Goal: Task Accomplishment & Management: Manage account settings

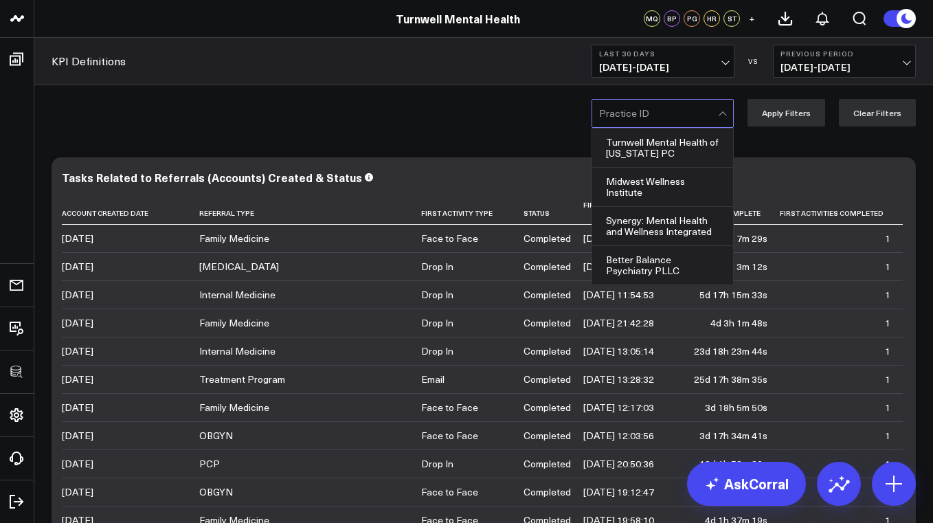
click at [664, 120] on div at bounding box center [658, 113] width 119 height 27
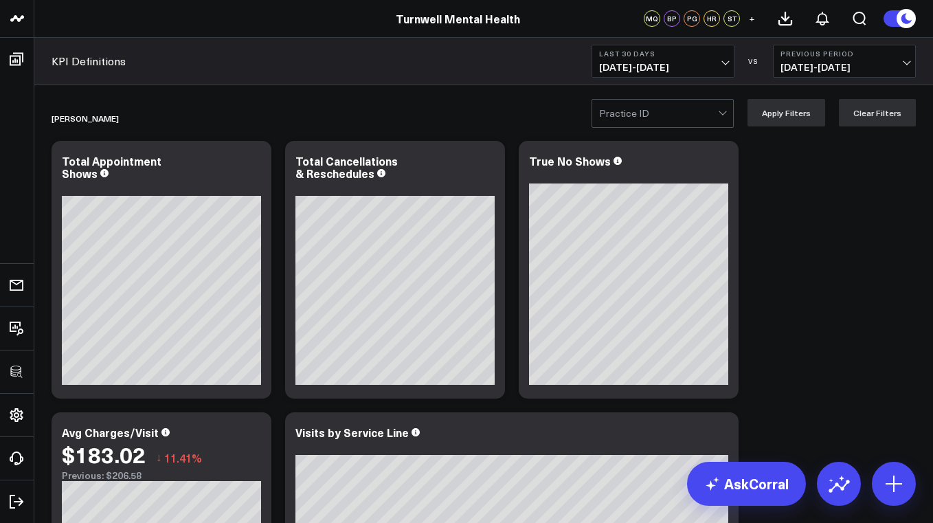
click at [730, 113] on div at bounding box center [724, 113] width 12 height 27
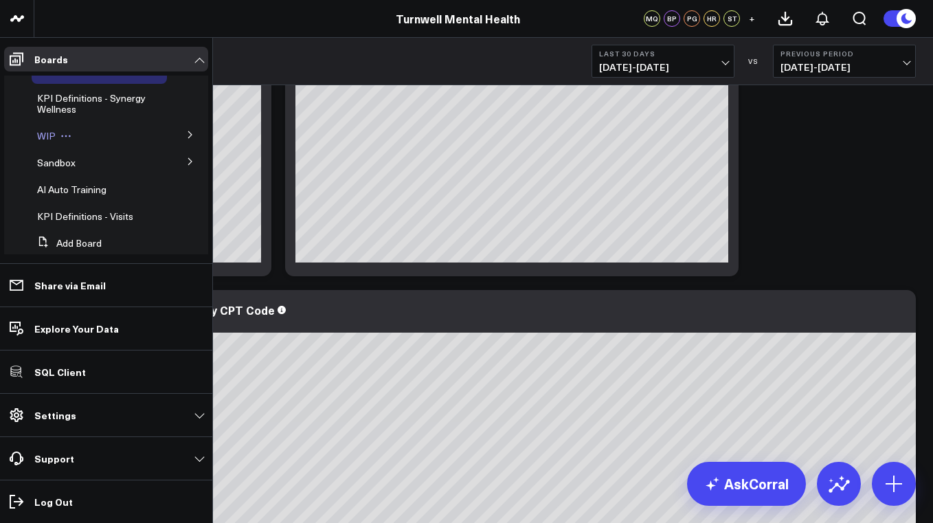
scroll to position [60, 0]
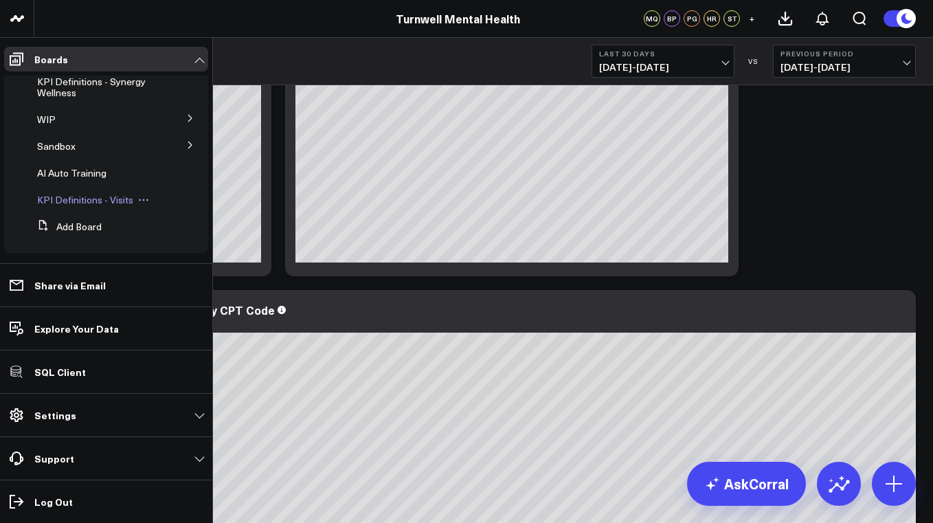
click at [87, 197] on span "KPI Definitions - Visits" at bounding box center [85, 199] width 96 height 13
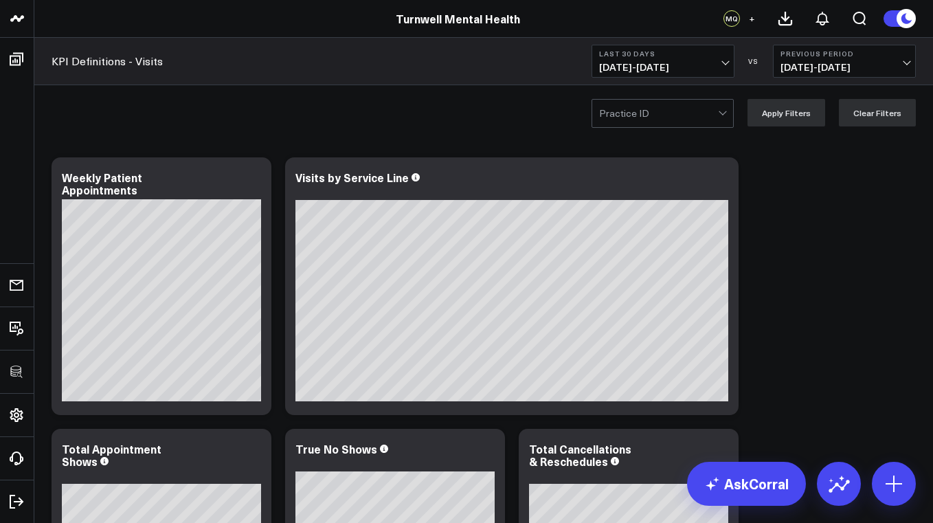
click at [673, 125] on div at bounding box center [658, 113] width 119 height 27
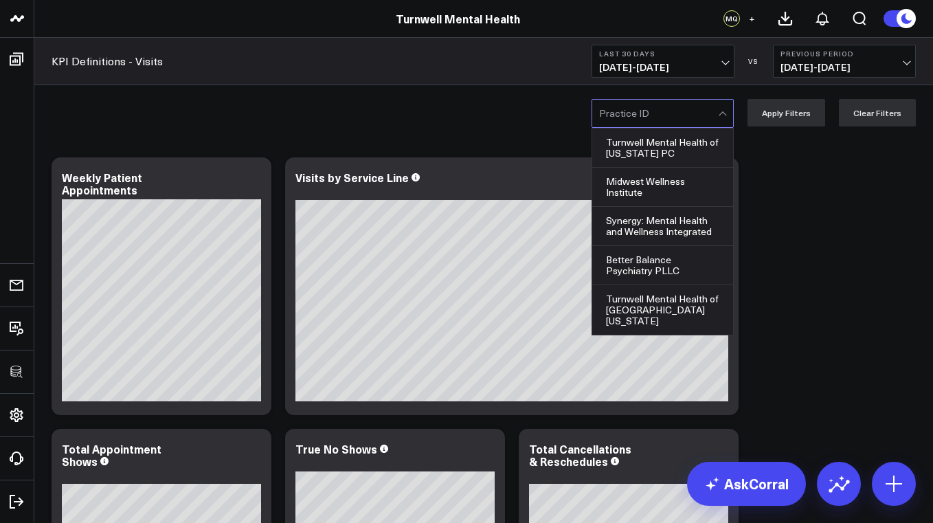
click at [497, 114] on div "Turnwell Mental Health of [US_STATE] PC, 1 of 7. 7 results available. Use Up an…" at bounding box center [483, 112] width 899 height 55
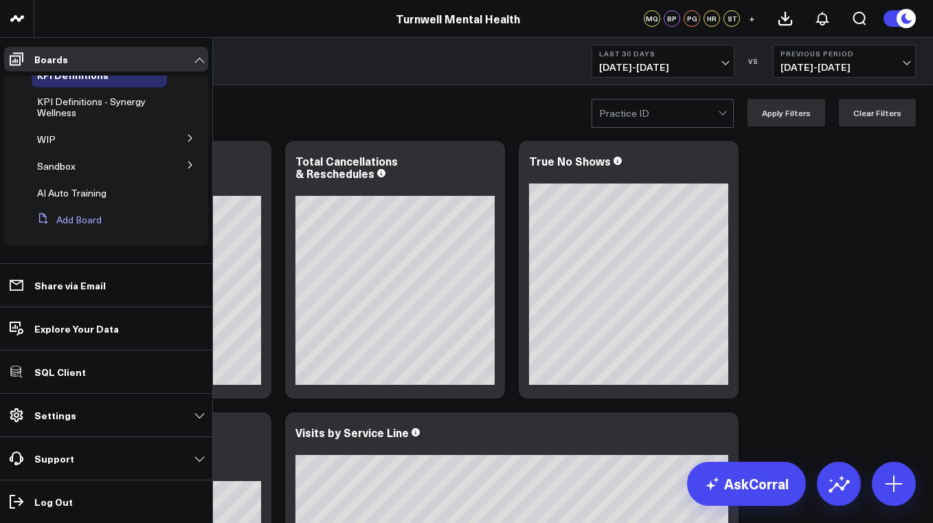
scroll to position [40, 0]
click at [81, 221] on button "Add Board" at bounding box center [67, 219] width 70 height 25
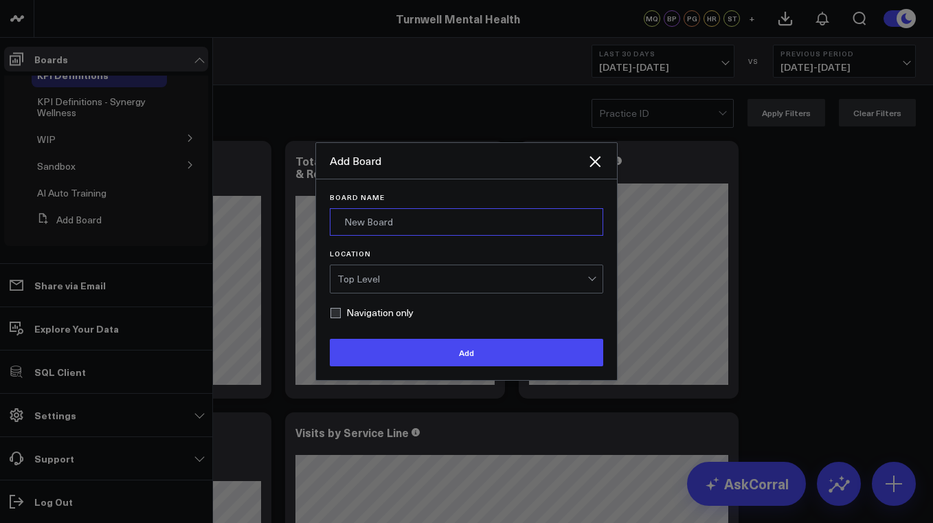
click at [380, 224] on input "Board Name" at bounding box center [466, 221] width 273 height 27
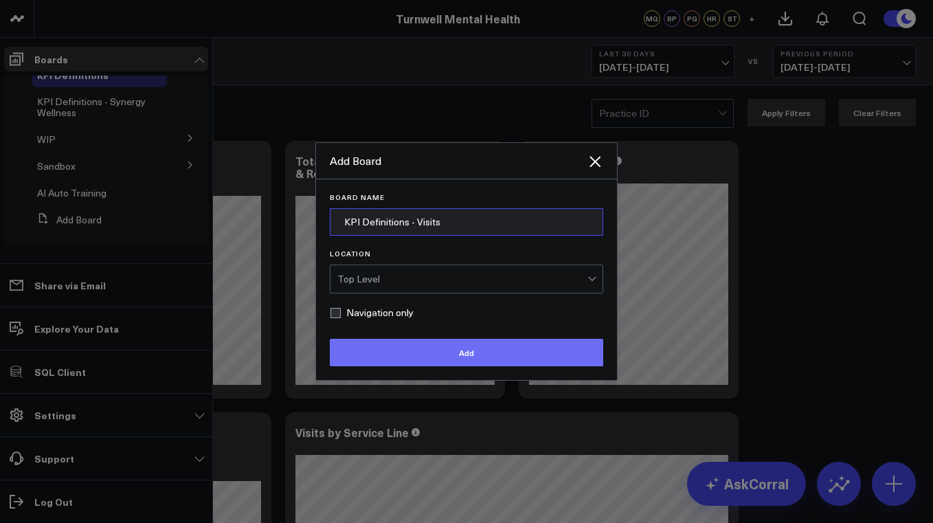
type input "KPI Definitions - Visits"
click at [484, 357] on button "Add" at bounding box center [466, 352] width 273 height 27
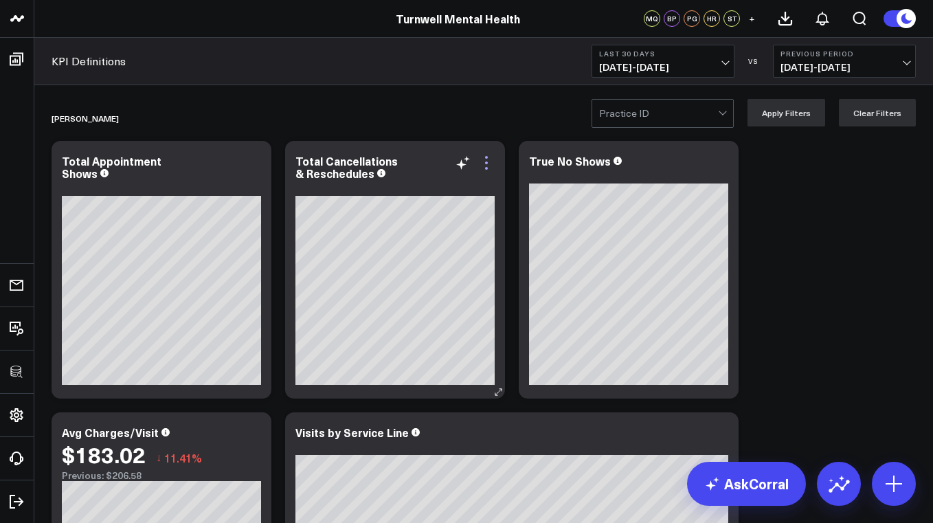
click at [491, 166] on icon at bounding box center [486, 163] width 16 height 16
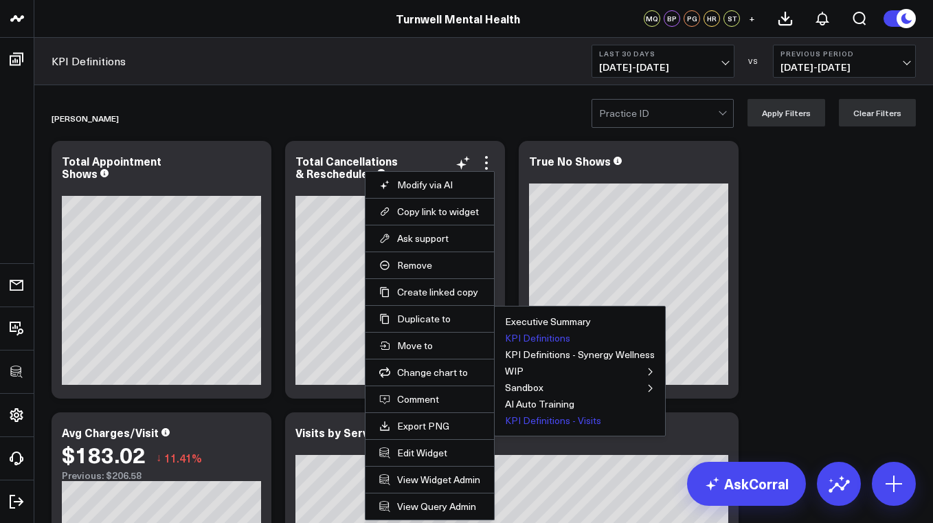
click at [532, 422] on button "KPI Definitions - Visits" at bounding box center [553, 421] width 96 height 10
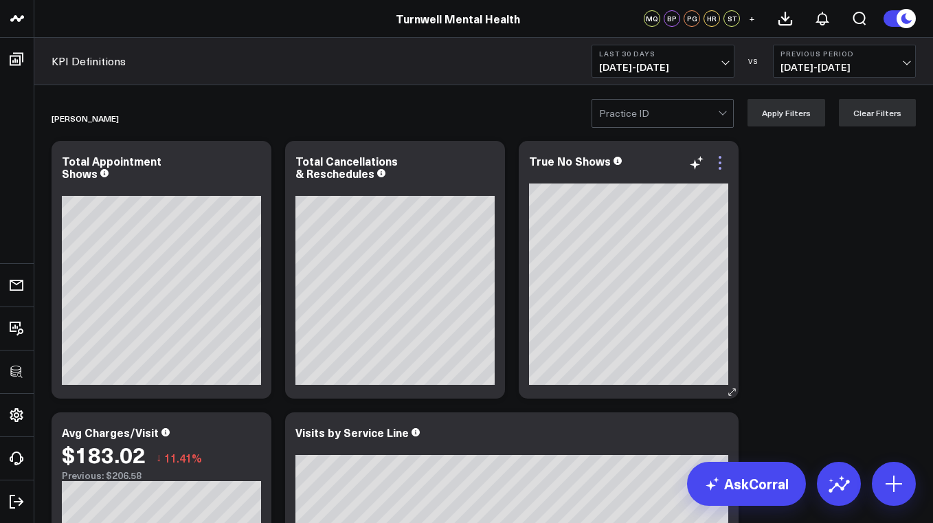
click at [723, 169] on icon at bounding box center [720, 163] width 16 height 16
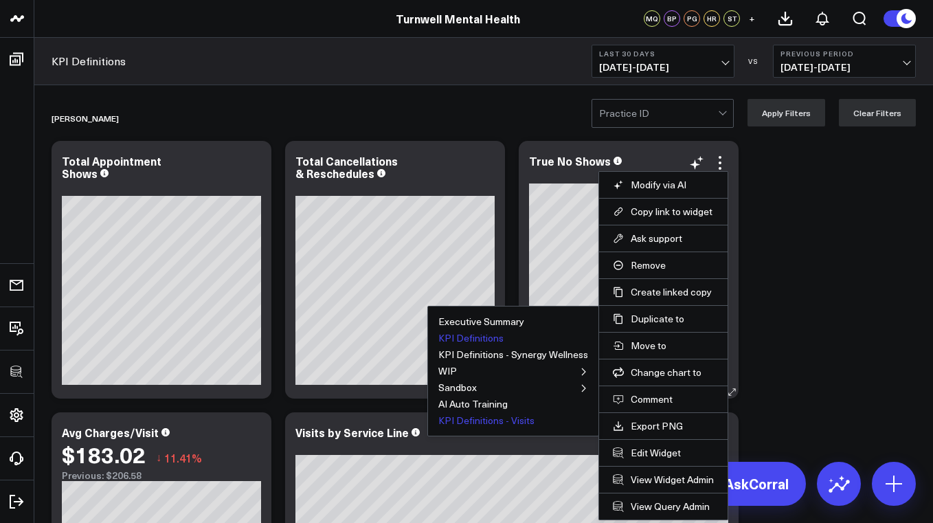
click at [525, 419] on button "KPI Definitions - Visits" at bounding box center [486, 421] width 96 height 10
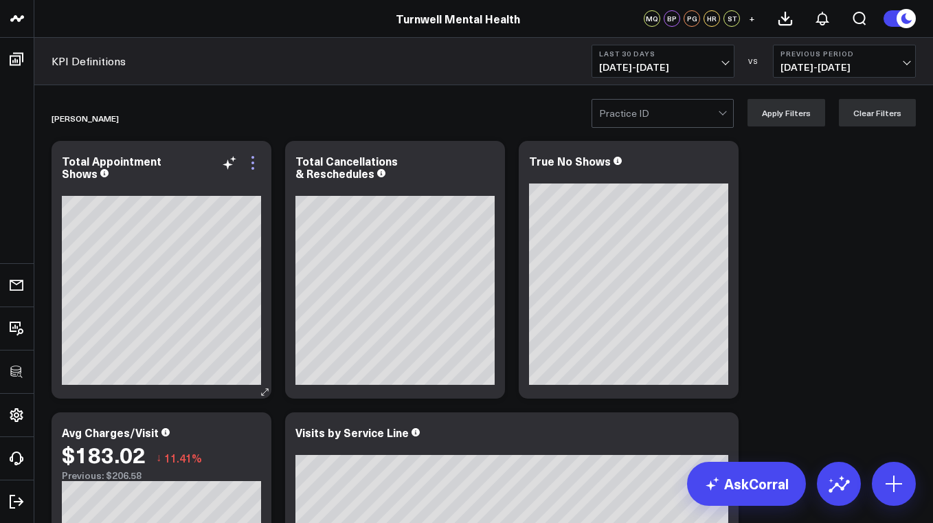
click at [253, 165] on icon at bounding box center [253, 163] width 16 height 16
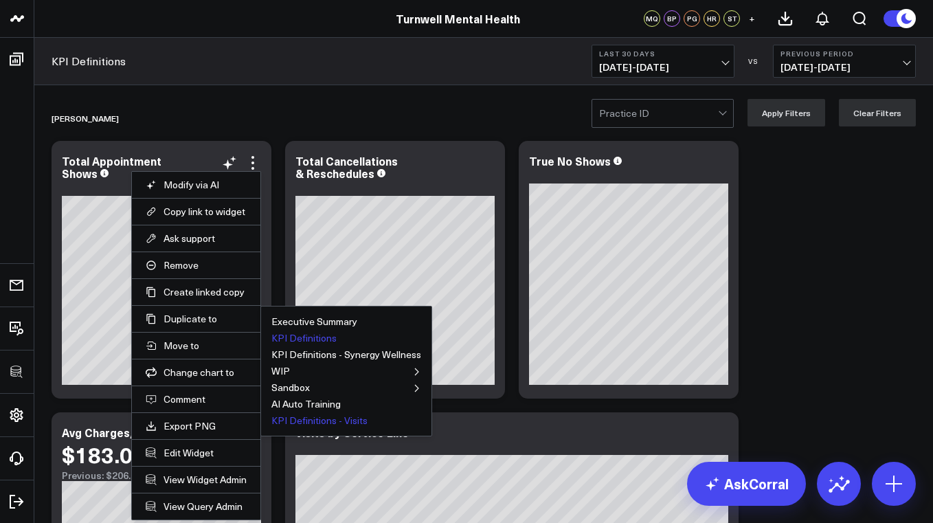
click at [309, 418] on button "KPI Definitions - Visits" at bounding box center [319, 421] width 96 height 10
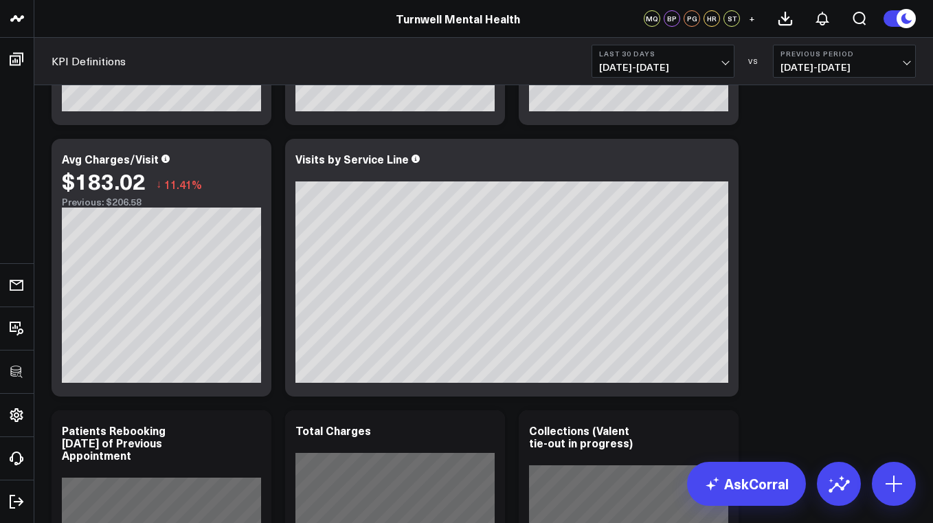
scroll to position [286, 0]
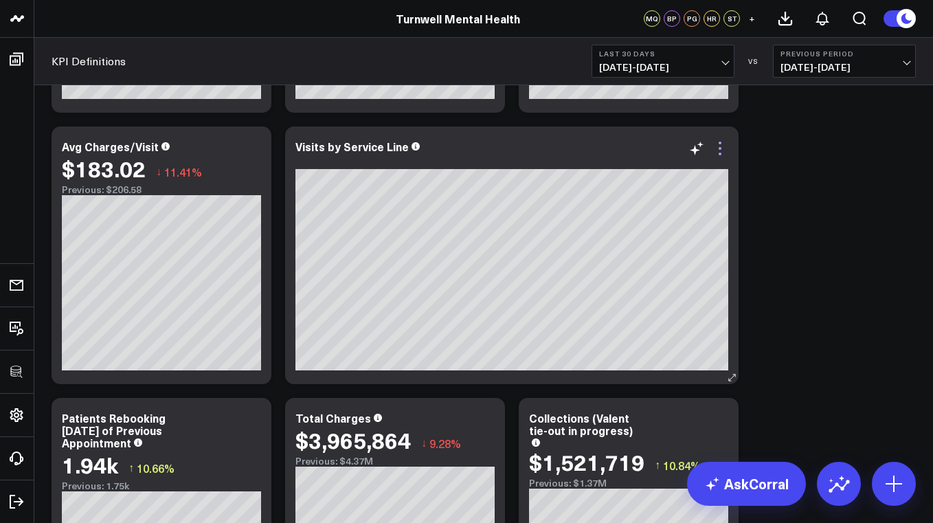
click at [722, 150] on icon at bounding box center [720, 148] width 16 height 16
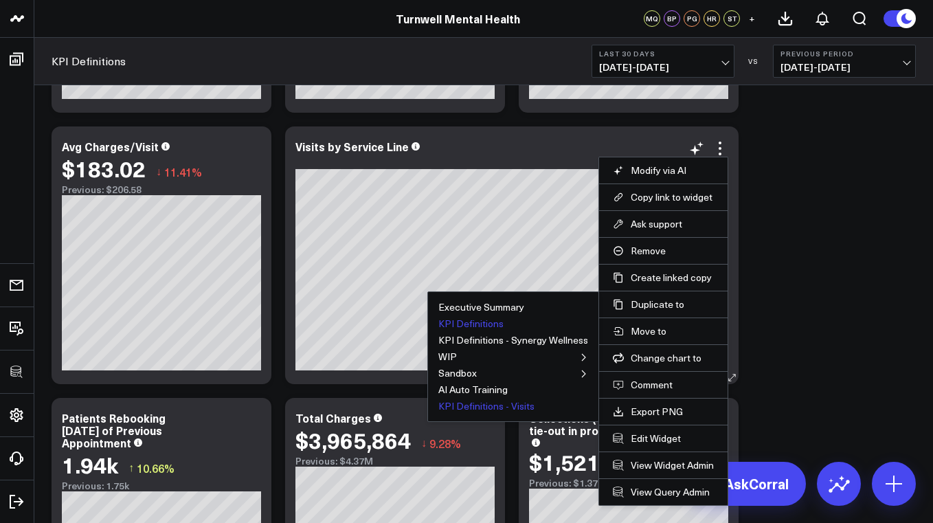
click at [513, 407] on button "KPI Definitions - Visits" at bounding box center [486, 406] width 96 height 10
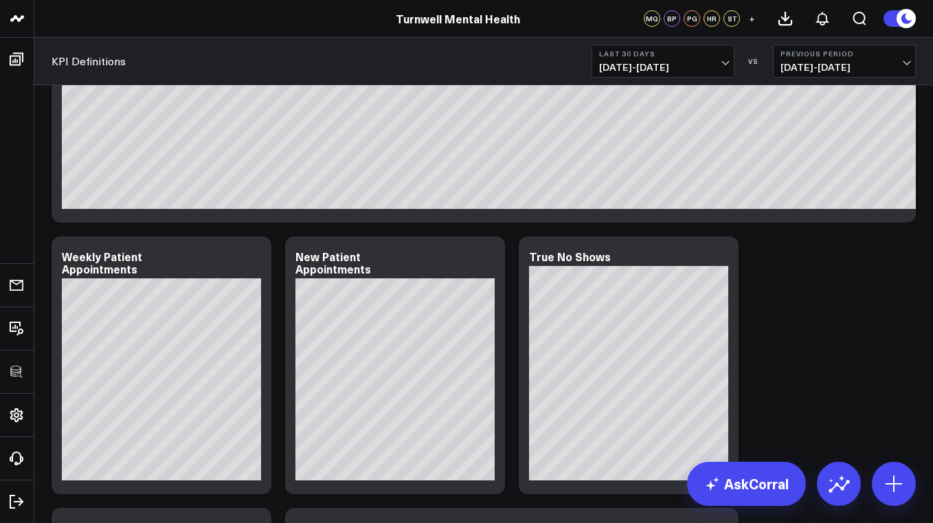
scroll to position [1537, 0]
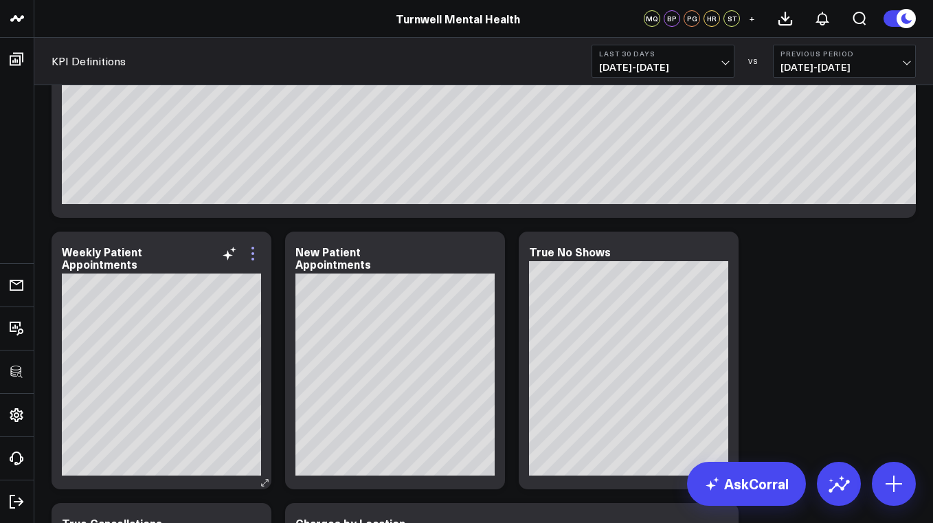
click at [257, 252] on icon at bounding box center [253, 253] width 16 height 16
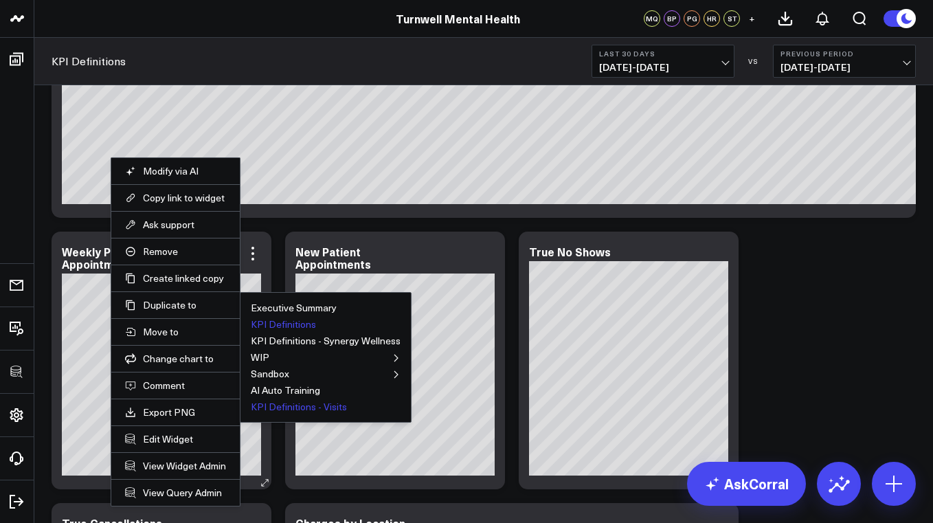
click at [288, 409] on button "KPI Definitions - Visits" at bounding box center [299, 407] width 96 height 10
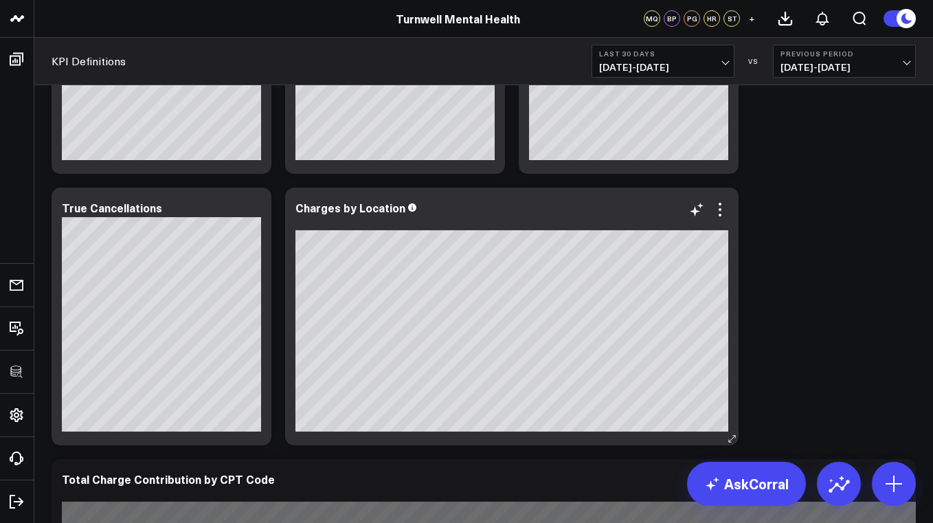
scroll to position [1854, 0]
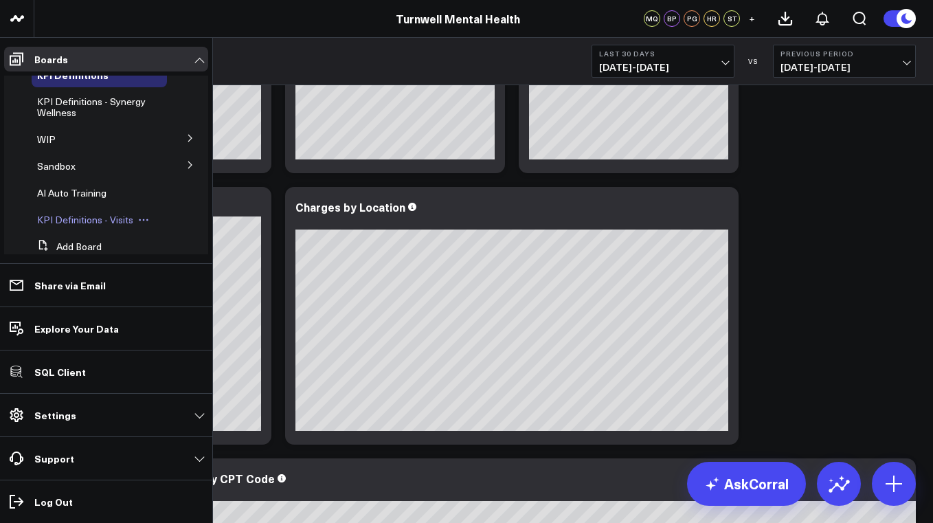
click at [83, 216] on span "KPI Definitions - Visits" at bounding box center [85, 219] width 96 height 13
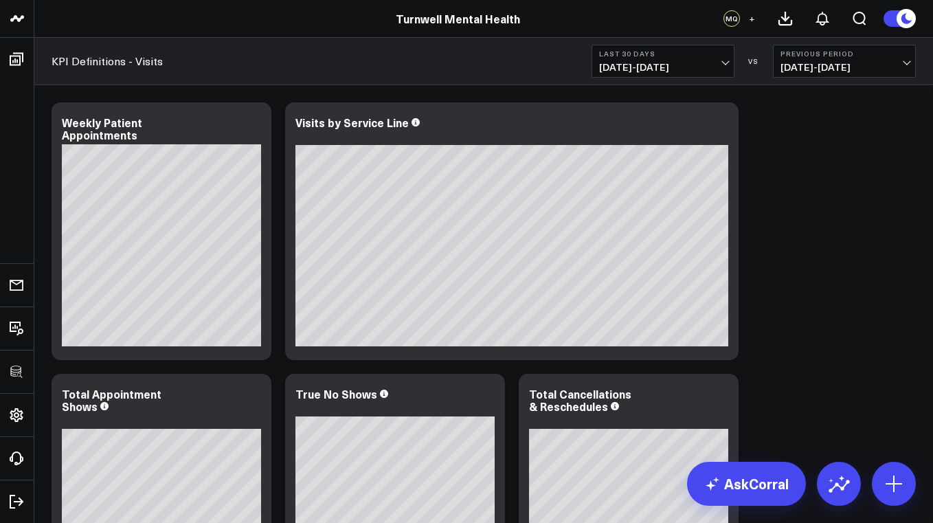
click at [531, 65] on div "KPI Definitions - Visits Last 30 Days 08/19/25 - 09/17/25 VS Previous Period 07…" at bounding box center [483, 61] width 899 height 47
